Goal: Register for event/course

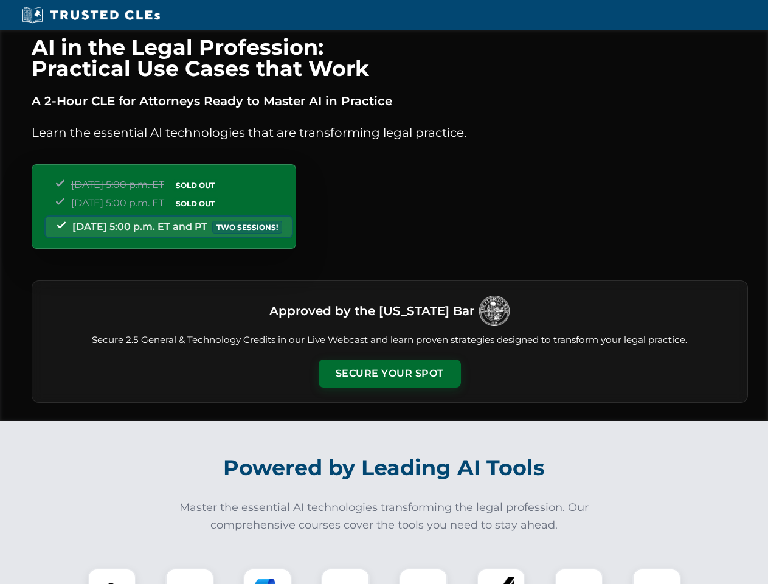
click at [389, 373] on button "Secure Your Spot" at bounding box center [390, 373] width 142 height 28
click at [112, 576] on img at bounding box center [111, 592] width 35 height 35
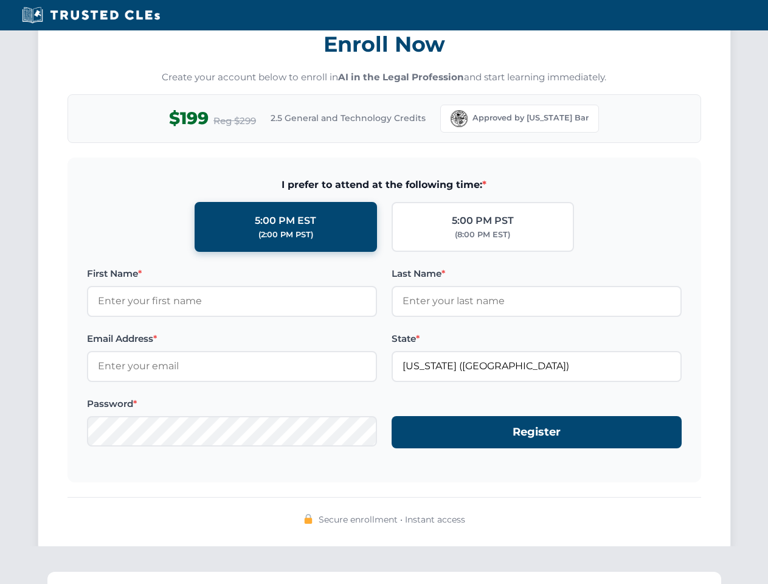
scroll to position [1194, 0]
